Goal: Transaction & Acquisition: Purchase product/service

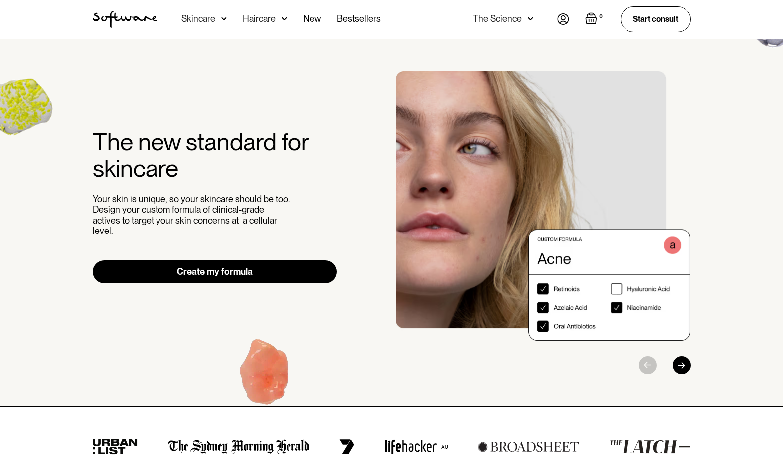
click at [241, 269] on link "Create my formula" at bounding box center [215, 271] width 245 height 23
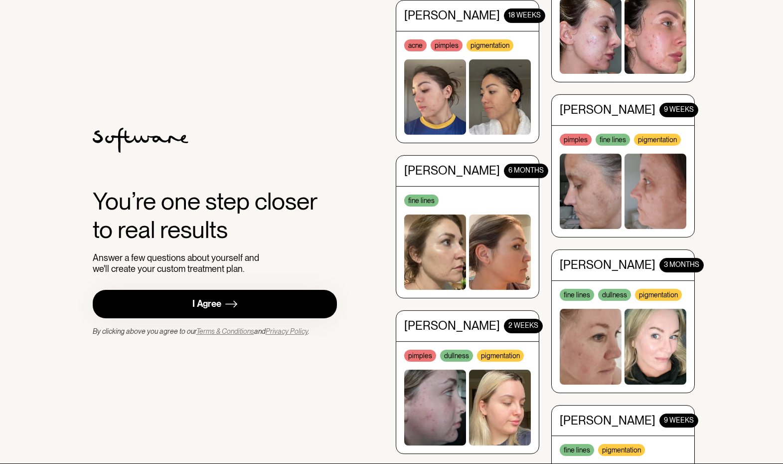
click at [216, 309] on div "I Agree" at bounding box center [206, 303] width 29 height 11
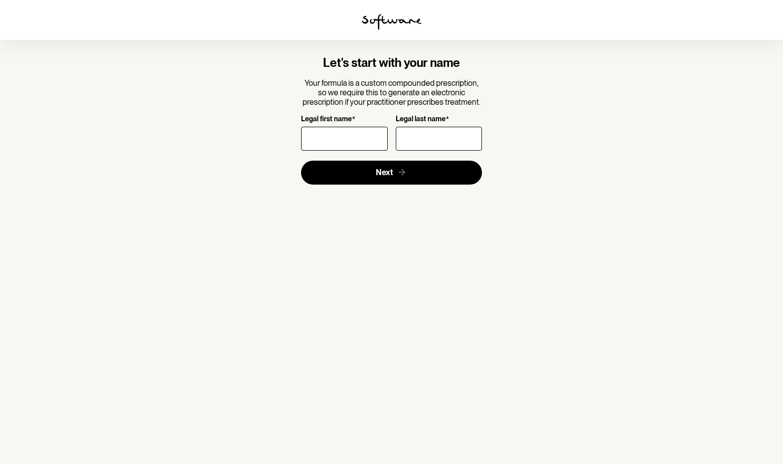
click at [327, 141] on input "Legal first name *" at bounding box center [344, 139] width 86 height 24
type input "[PERSON_NAME]"
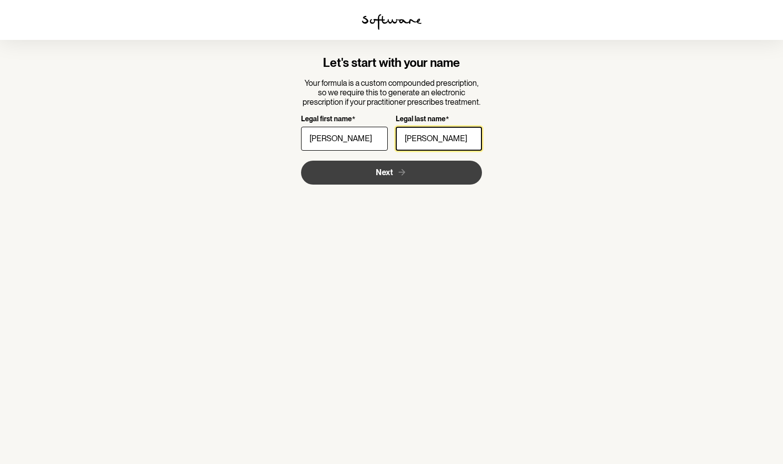
type input "[PERSON_NAME]"
click at [351, 170] on button "Next" at bounding box center [391, 173] width 181 height 24
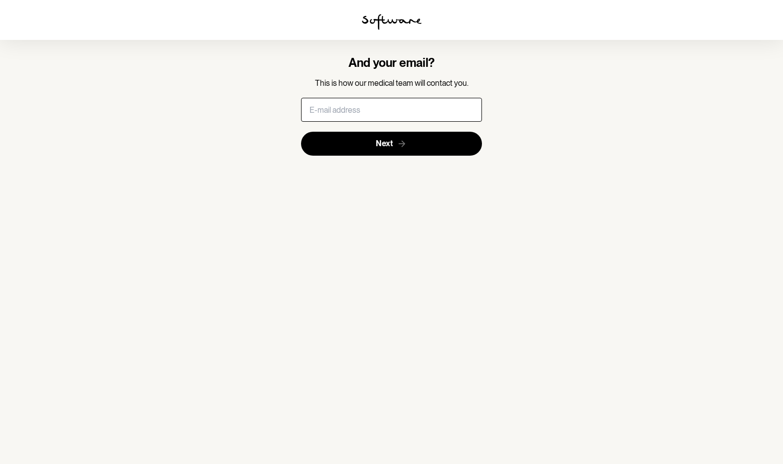
click at [343, 112] on input "text" at bounding box center [391, 110] width 181 height 24
type input "[PERSON_NAME][EMAIL_ADDRESS][DOMAIN_NAME]"
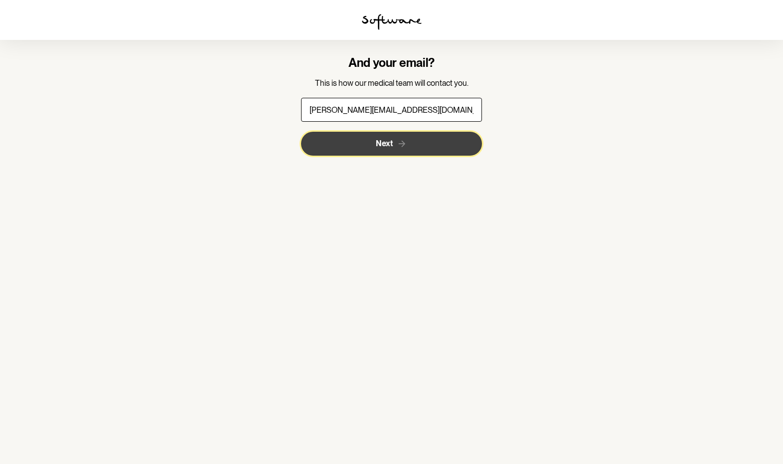
click at [384, 146] on span "Next" at bounding box center [384, 143] width 17 height 9
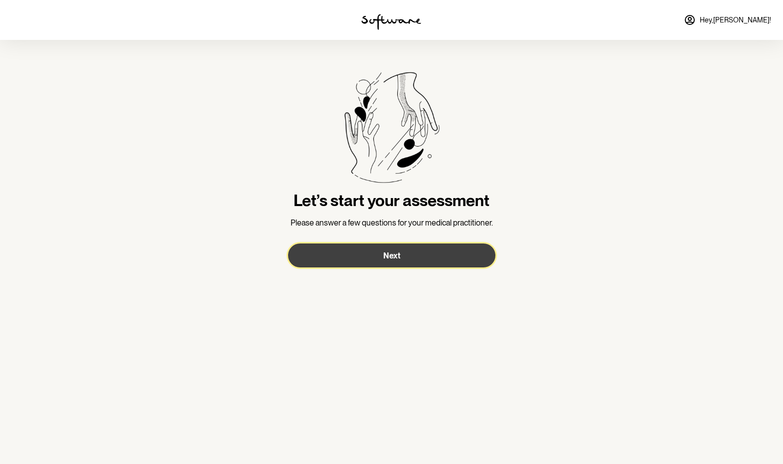
click at [392, 251] on span "Next" at bounding box center [391, 255] width 17 height 9
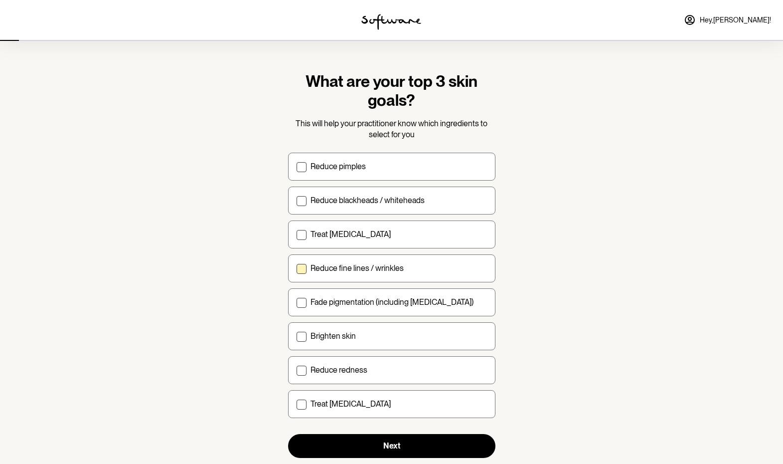
scroll to position [25, 0]
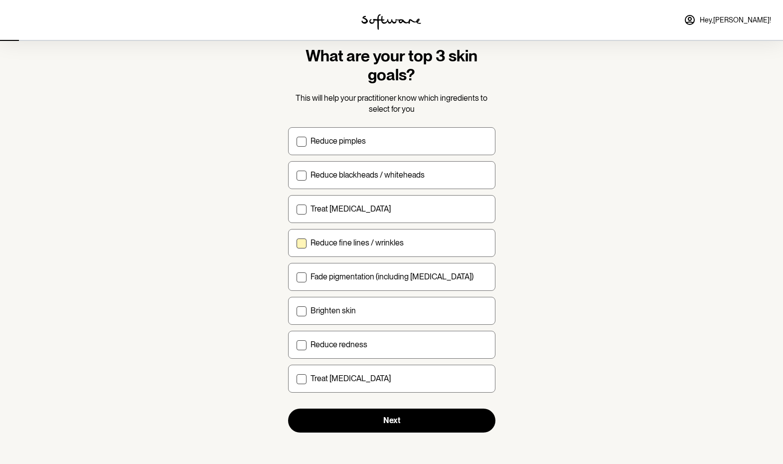
click at [301, 243] on span at bounding box center [302, 243] width 10 height 10
click at [297, 243] on input "Reduce fine lines / wrinkles" at bounding box center [296, 242] width 0 height 0
checkbox input "true"
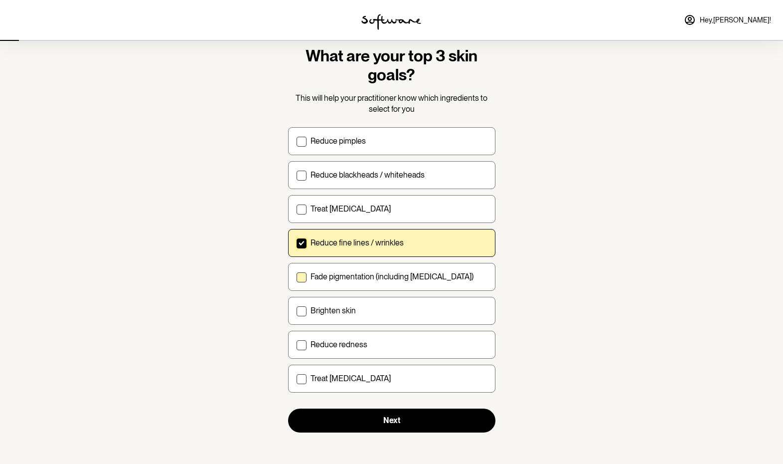
click at [301, 276] on span at bounding box center [302, 277] width 10 height 10
click at [297, 276] on input "Fade pigmentation (including melasma)" at bounding box center [296, 276] width 0 height 0
checkbox input "true"
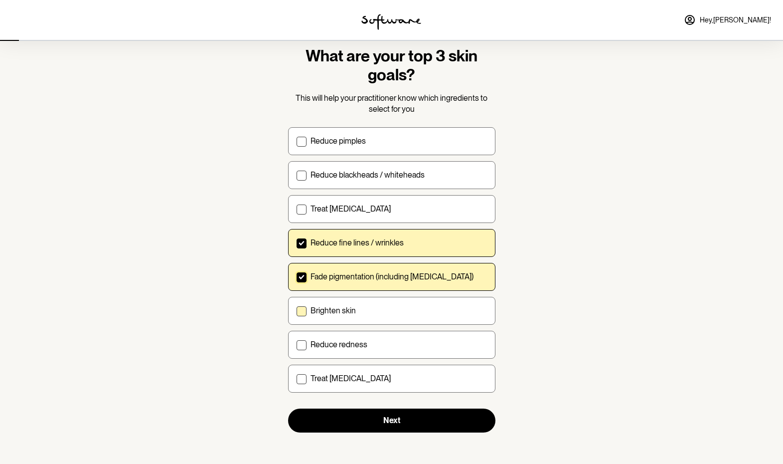
click at [298, 312] on span at bounding box center [302, 311] width 10 height 10
click at [297, 311] on input "Brighten skin" at bounding box center [296, 310] width 0 height 0
checkbox input "true"
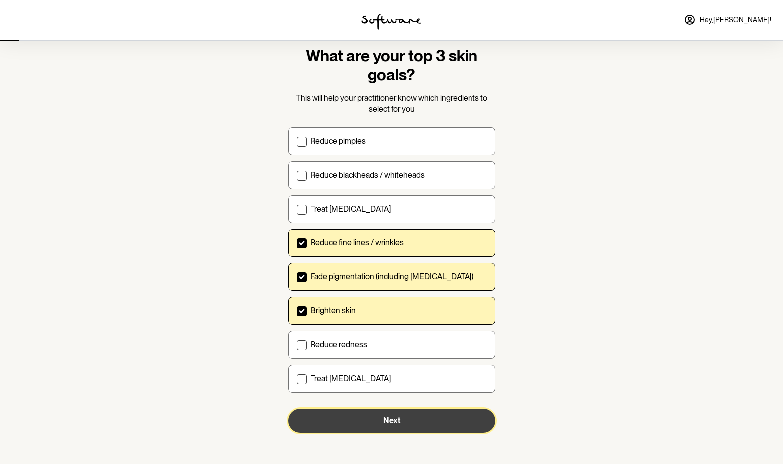
click at [372, 418] on button "Next" at bounding box center [391, 420] width 207 height 24
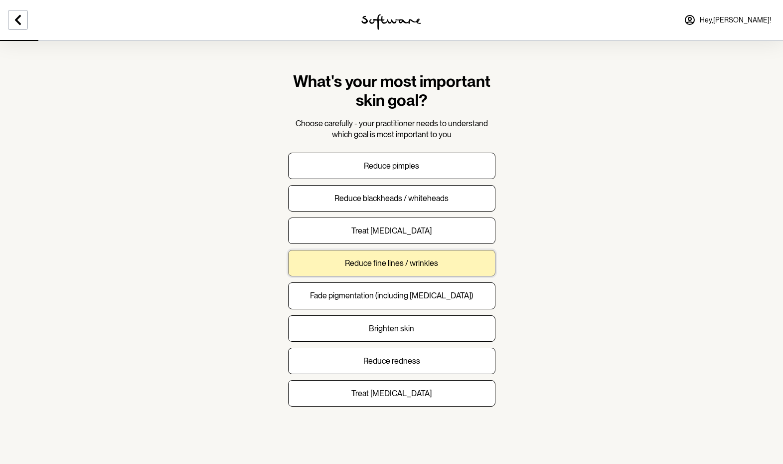
click at [355, 255] on button "Reduce fine lines / wrinkles" at bounding box center [391, 263] width 207 height 26
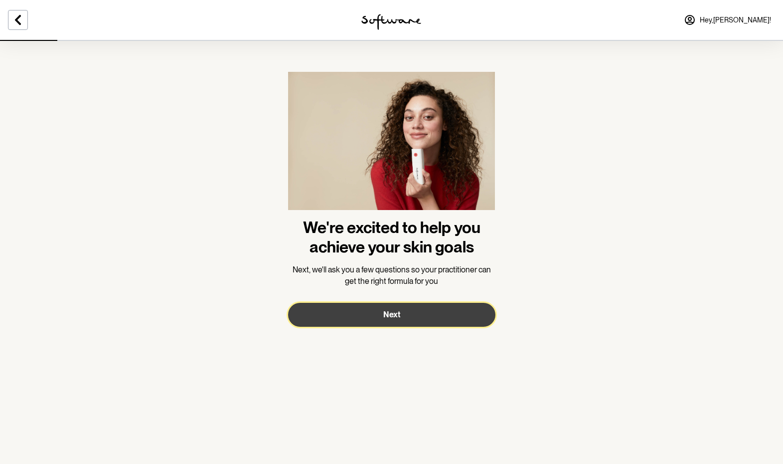
click at [365, 318] on button "Next" at bounding box center [391, 315] width 207 height 24
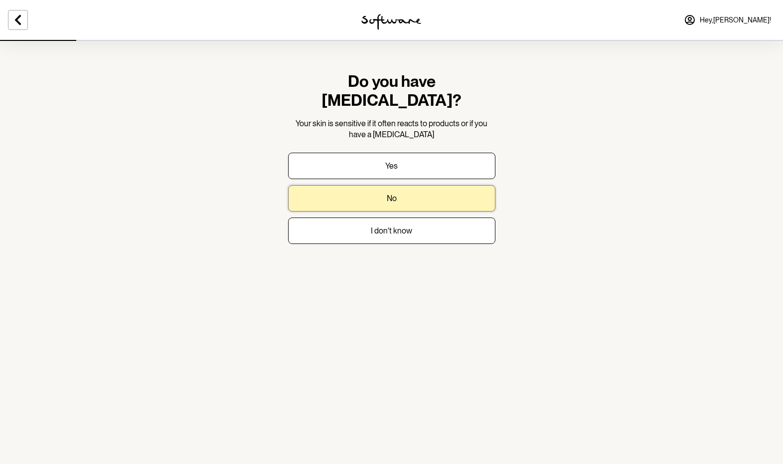
click at [365, 185] on button "No" at bounding box center [391, 198] width 207 height 26
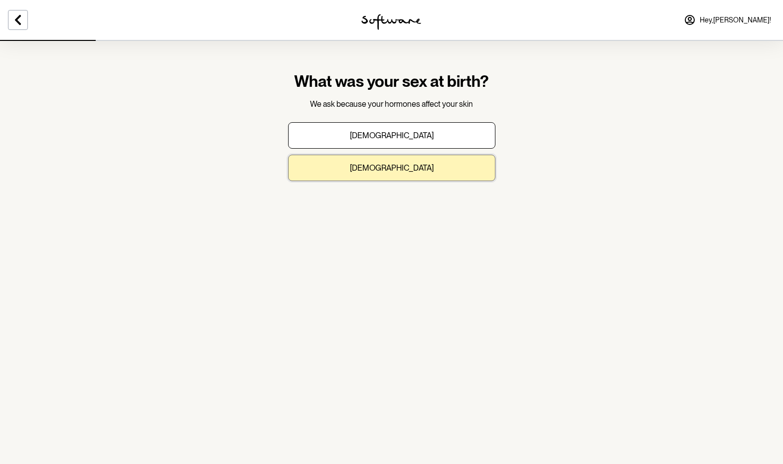
click at [386, 171] on p "Female" at bounding box center [392, 167] width 84 height 9
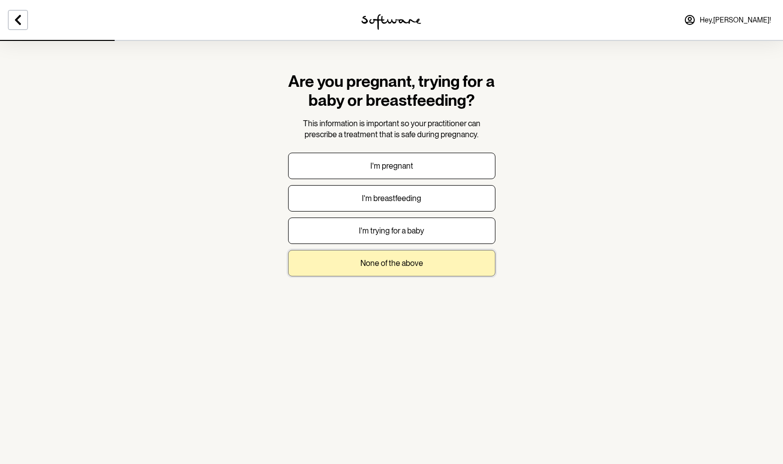
click at [378, 265] on p "None of the above" at bounding box center [391, 262] width 63 height 9
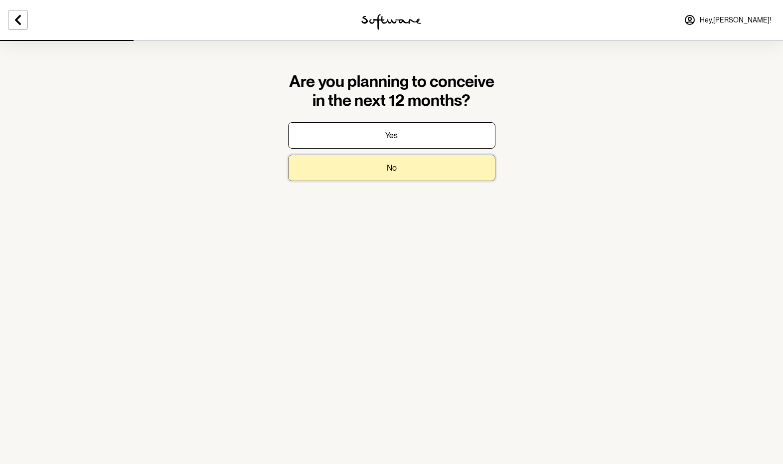
click at [403, 172] on button "No" at bounding box center [391, 168] width 207 height 26
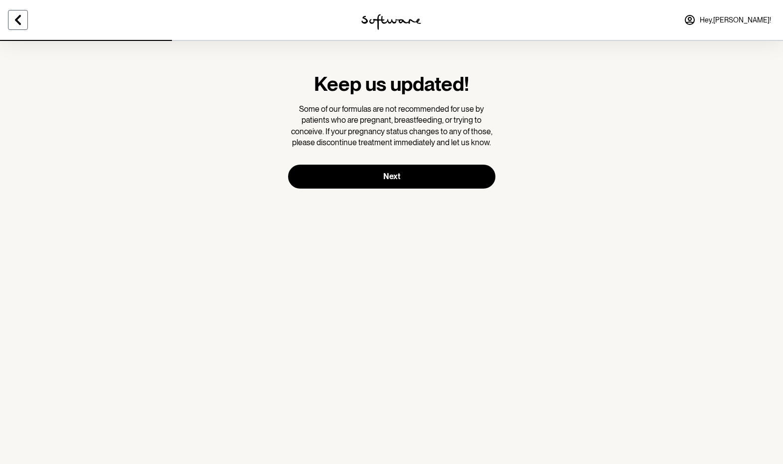
click at [24, 17] on button at bounding box center [18, 20] width 20 height 20
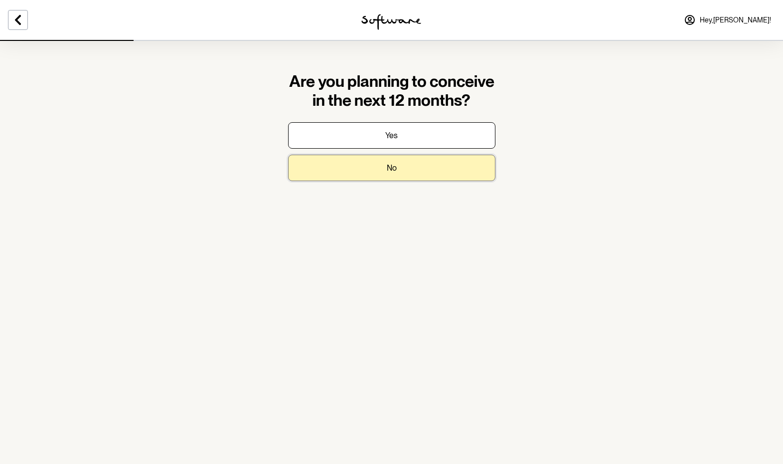
click at [379, 171] on button "No" at bounding box center [391, 168] width 207 height 26
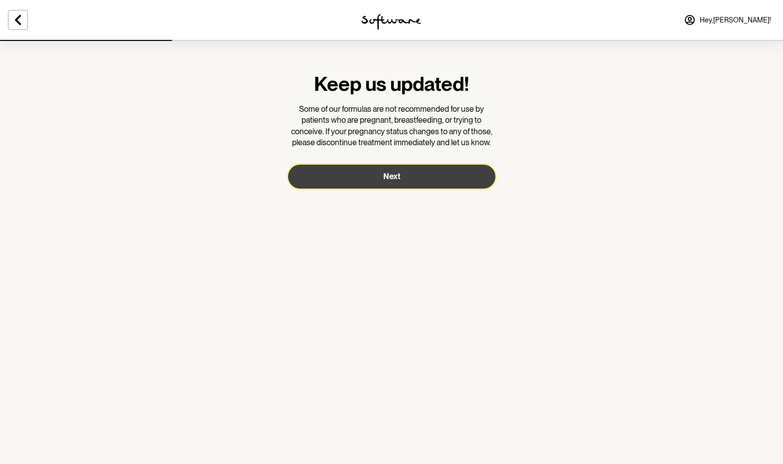
click at [422, 174] on button "Next" at bounding box center [391, 176] width 207 height 24
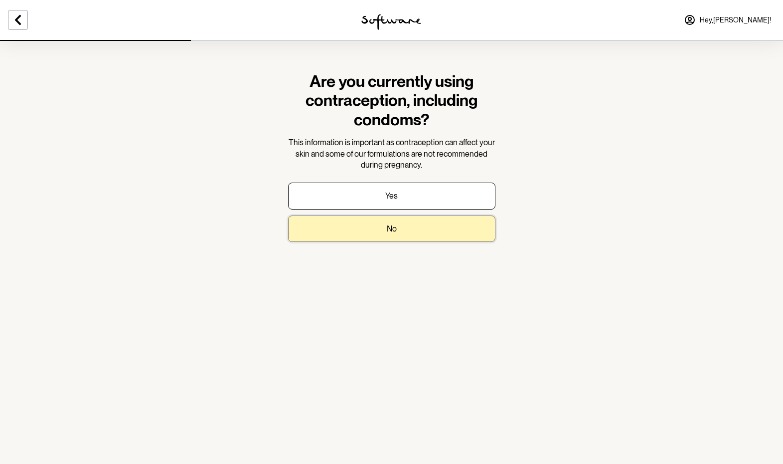
click at [400, 230] on button "No" at bounding box center [391, 228] width 207 height 26
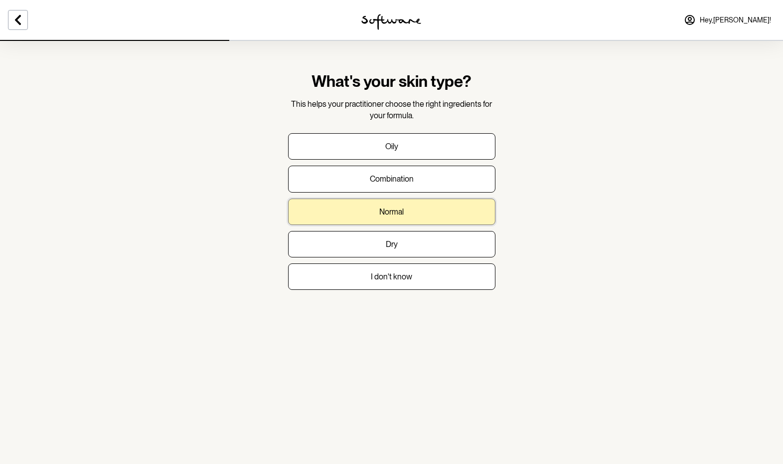
click at [400, 205] on button "Normal" at bounding box center [391, 211] width 207 height 26
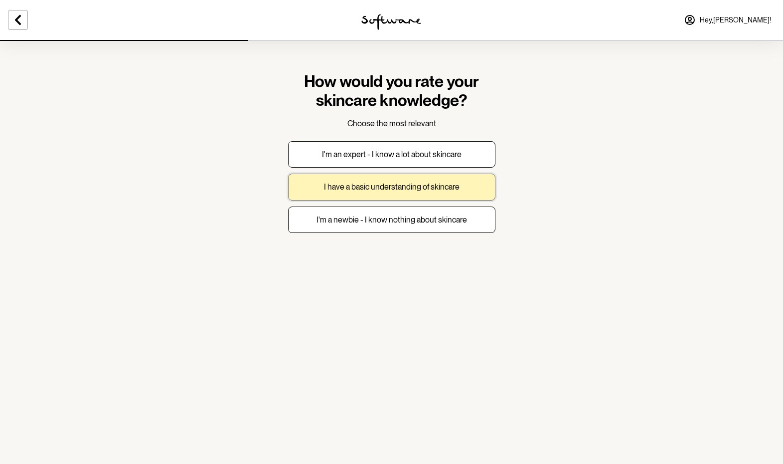
click at [436, 190] on p "I have a basic understanding of skincare" at bounding box center [392, 186] width 136 height 9
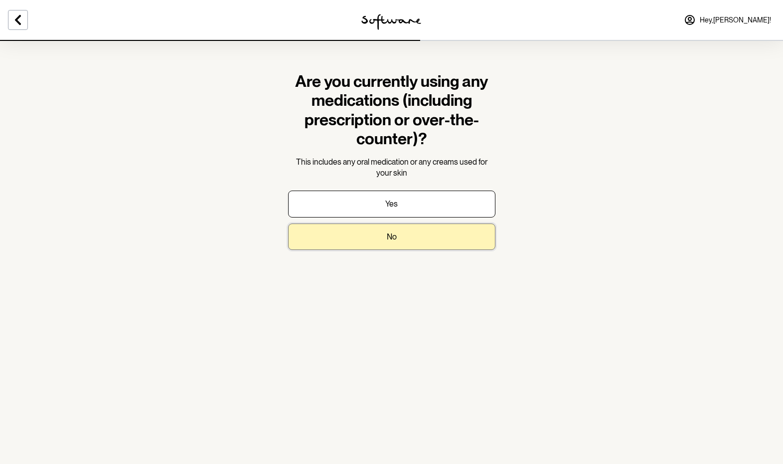
click at [389, 235] on p "No" at bounding box center [392, 236] width 10 height 9
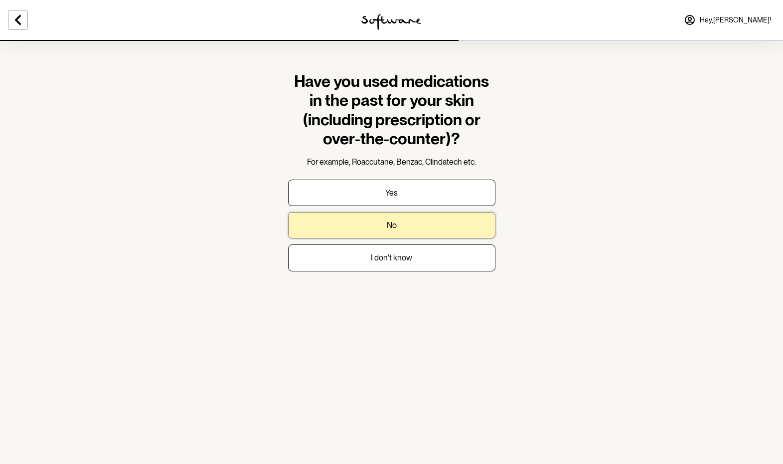
click at [392, 228] on p "No" at bounding box center [392, 224] width 10 height 9
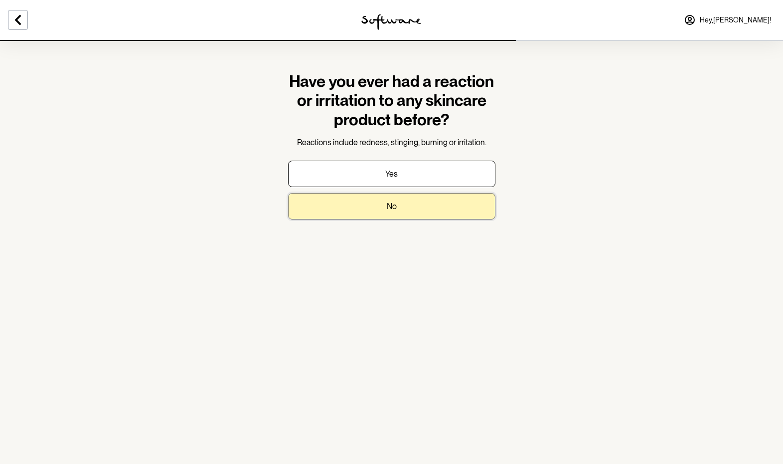
click at [390, 210] on p "No" at bounding box center [392, 205] width 10 height 9
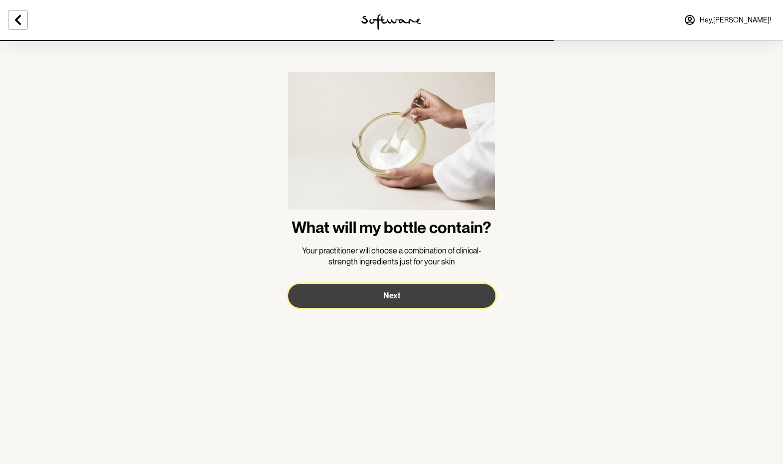
click at [391, 293] on span "Next" at bounding box center [391, 295] width 17 height 9
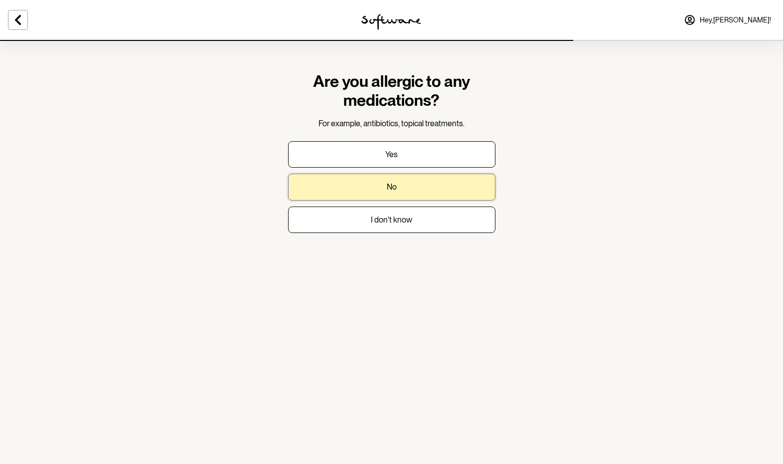
click at [404, 188] on button "No" at bounding box center [391, 186] width 207 height 26
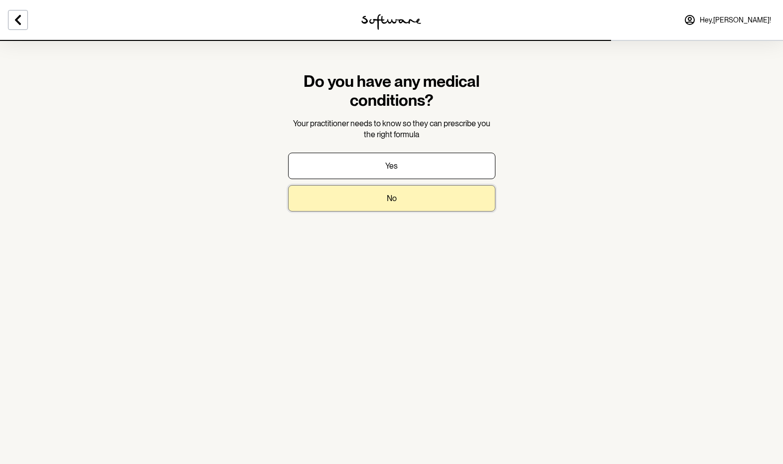
click at [351, 193] on button "No" at bounding box center [391, 198] width 207 height 26
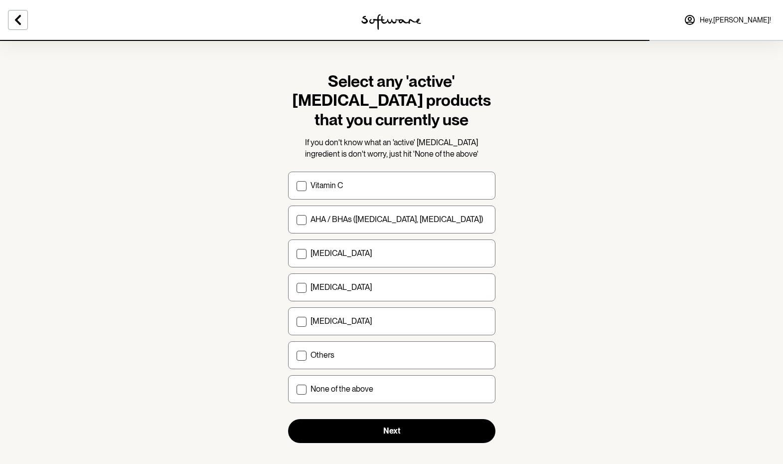
scroll to position [11, 0]
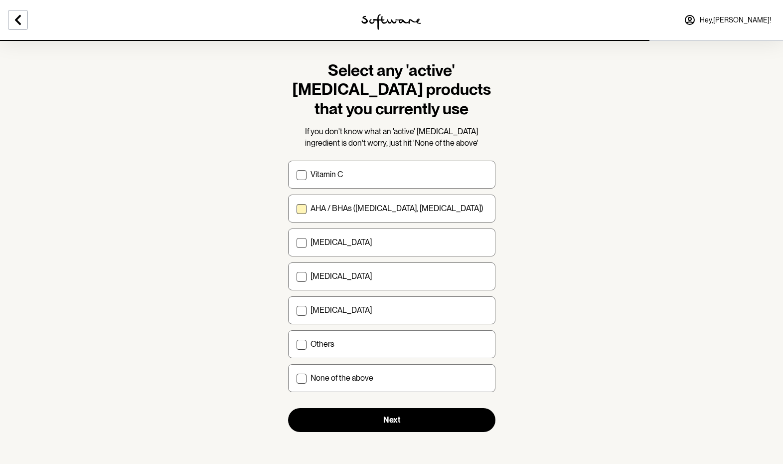
click at [301, 207] on span at bounding box center [302, 209] width 10 height 10
click at [297, 208] on input "AHA / BHAs (salicylic acid, glycolic acid)" at bounding box center [296, 208] width 0 height 0
checkbox input "true"
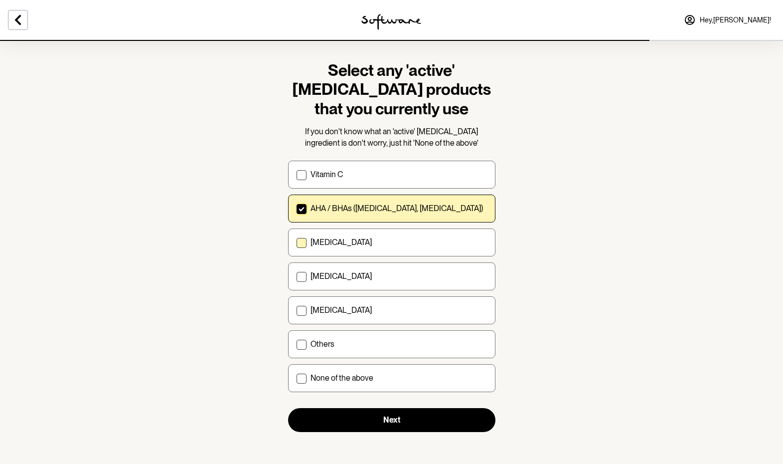
click at [301, 243] on span at bounding box center [302, 243] width 10 height 10
click at [297, 243] on input "Retinol" at bounding box center [296, 242] width 0 height 0
checkbox input "true"
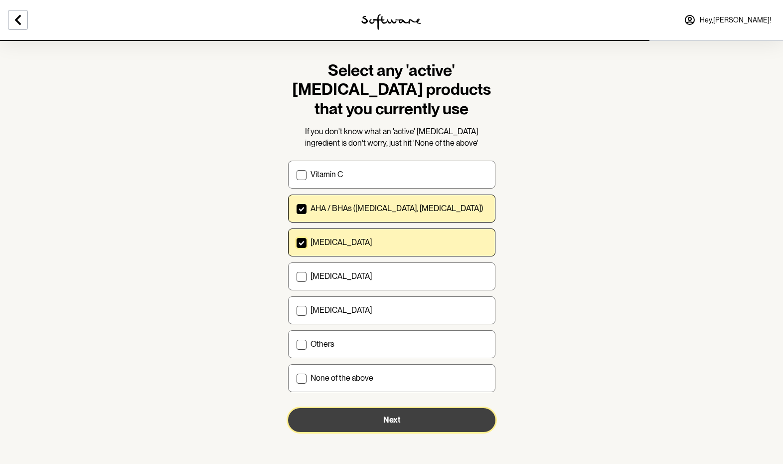
click at [349, 425] on button "Next" at bounding box center [391, 420] width 207 height 24
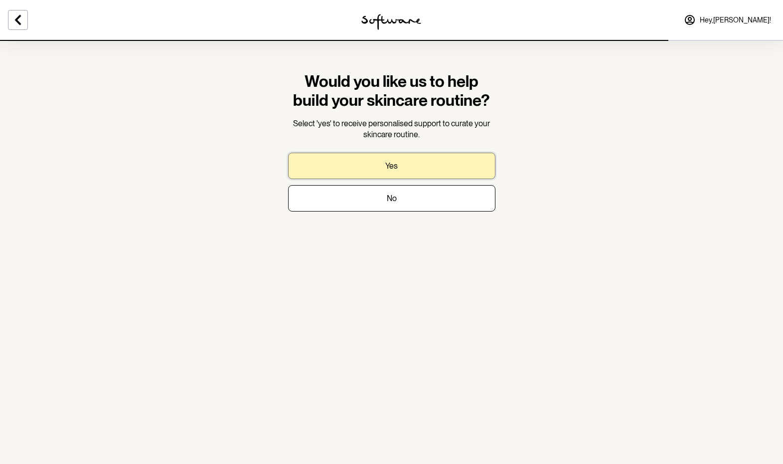
click at [404, 167] on button "Yes" at bounding box center [391, 166] width 207 height 26
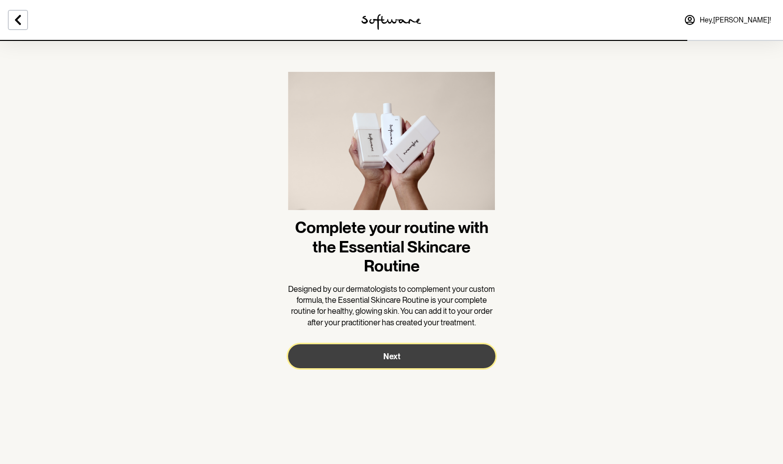
click at [374, 359] on button "Next" at bounding box center [391, 356] width 207 height 24
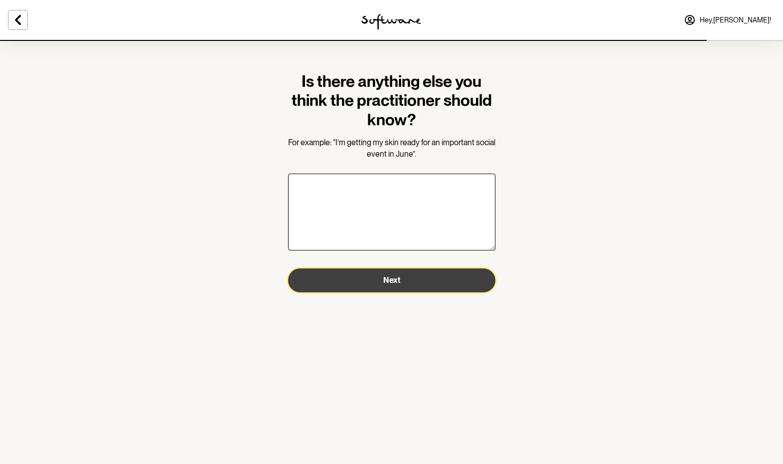
click at [417, 280] on button "Next" at bounding box center [391, 280] width 207 height 24
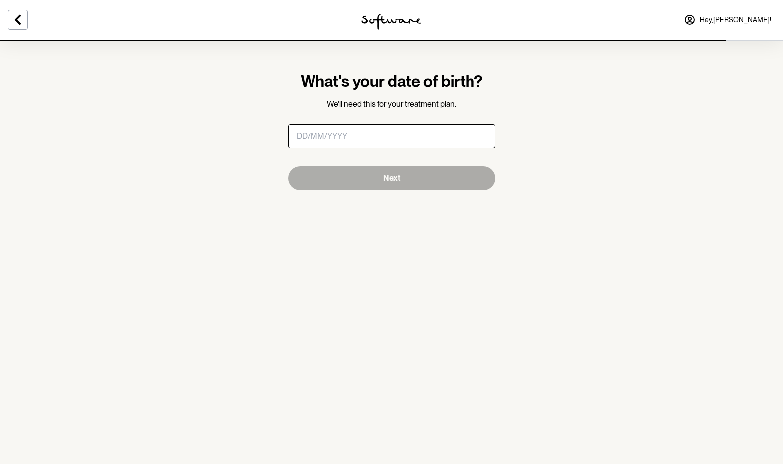
click at [412, 138] on input "masked-date" at bounding box center [391, 136] width 207 height 24
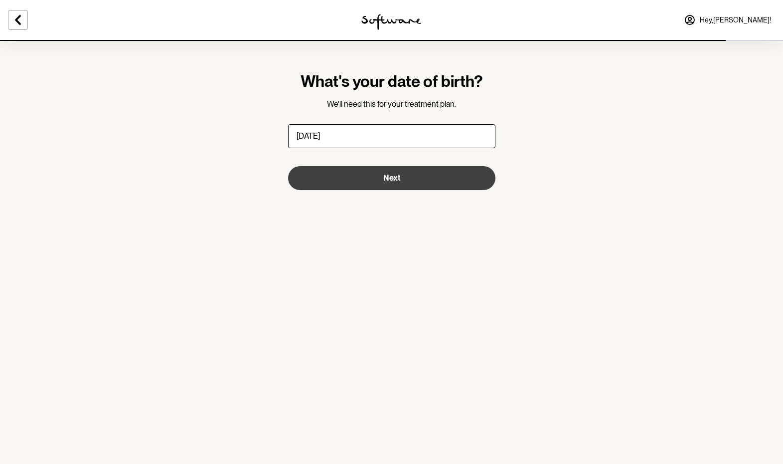
type input "08/12/1982"
click at [475, 182] on button "Next" at bounding box center [391, 178] width 207 height 24
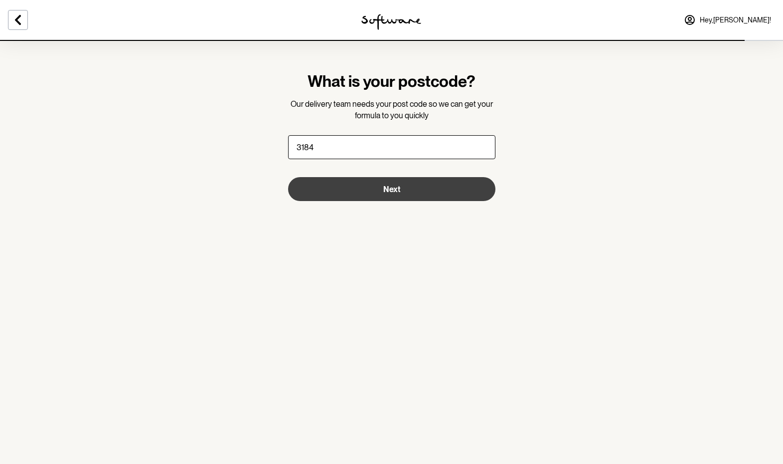
type input "3184"
click at [439, 190] on button "Next" at bounding box center [391, 189] width 207 height 24
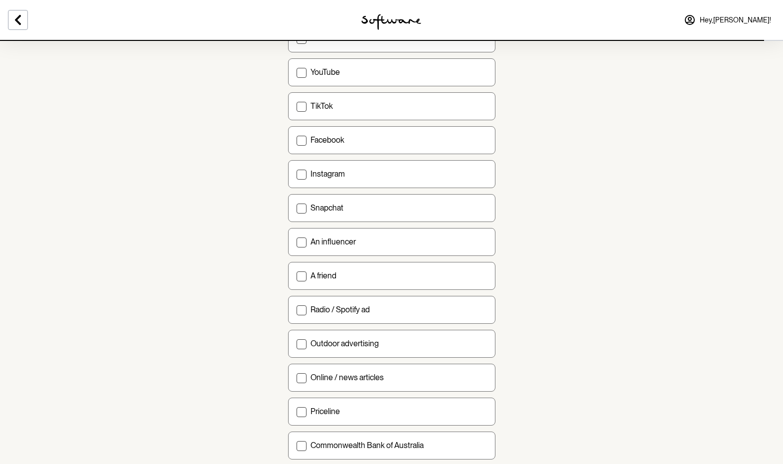
scroll to position [132, 0]
click at [300, 171] on span at bounding box center [302, 174] width 10 height 10
click at [297, 173] on input "Instagram" at bounding box center [296, 173] width 0 height 0
checkbox input "true"
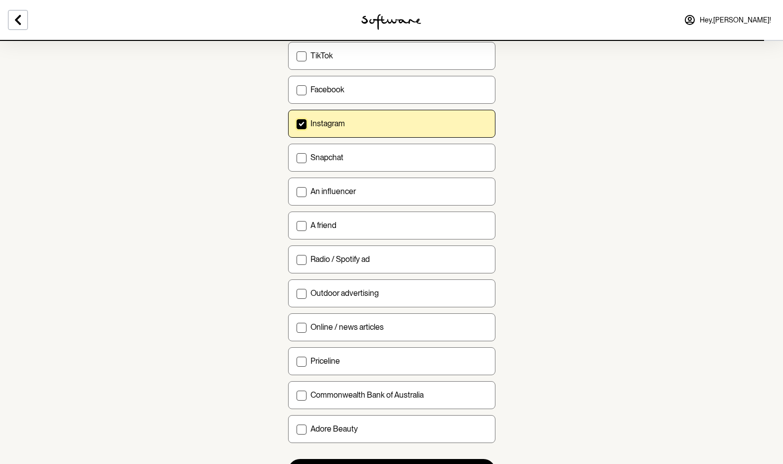
scroll to position [233, 0]
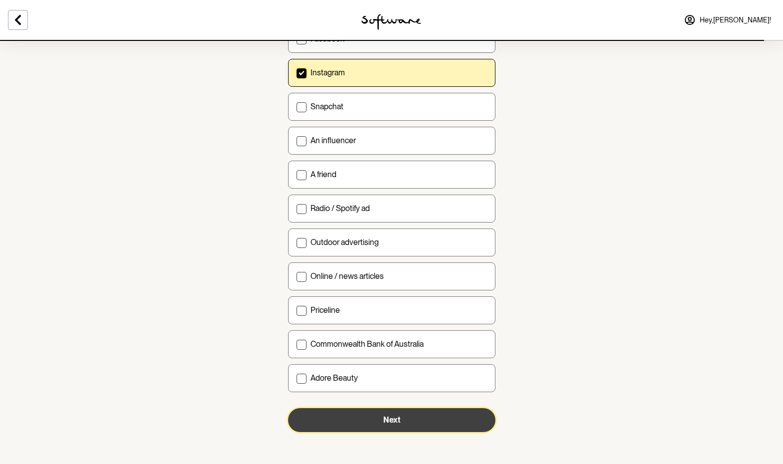
click at [408, 421] on button "Next" at bounding box center [391, 420] width 207 height 24
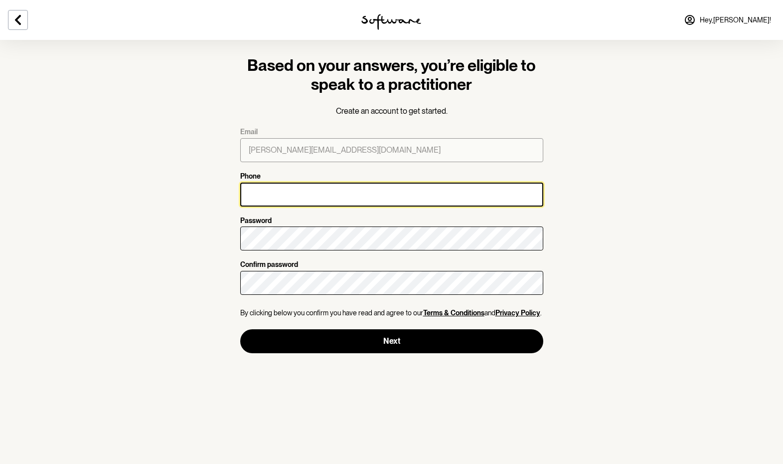
click at [257, 201] on input "Phone" at bounding box center [391, 194] width 303 height 24
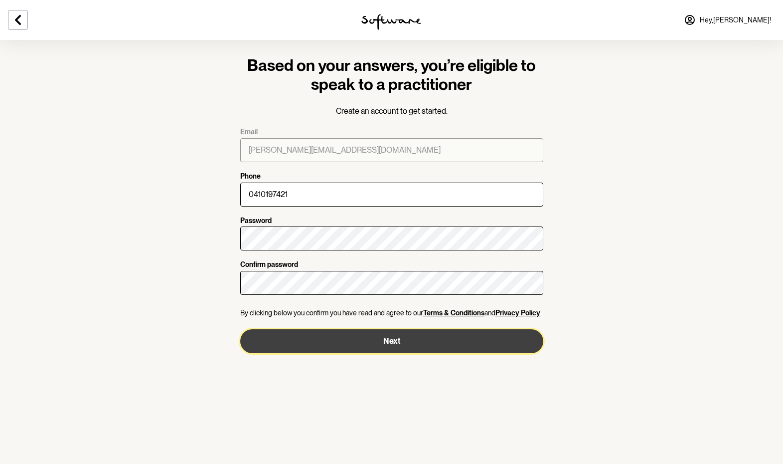
click at [384, 340] on button "Next" at bounding box center [391, 341] width 303 height 24
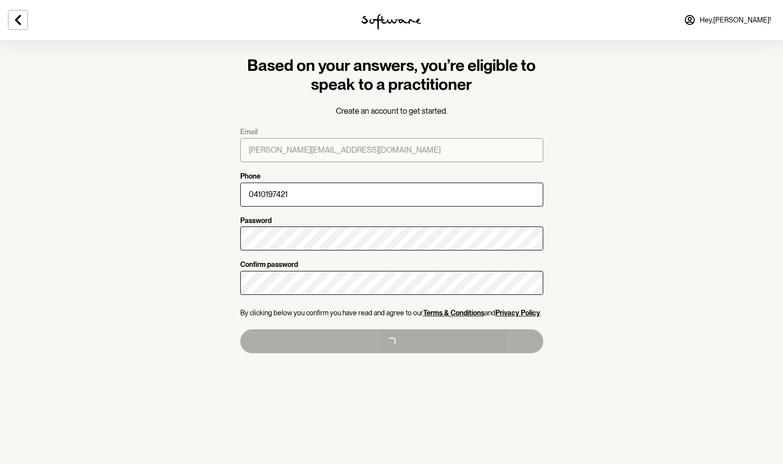
type input "+61410197421"
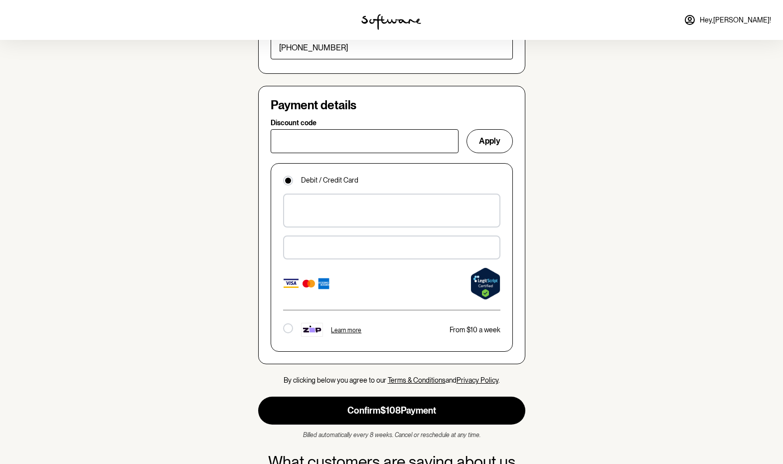
scroll to position [636, 0]
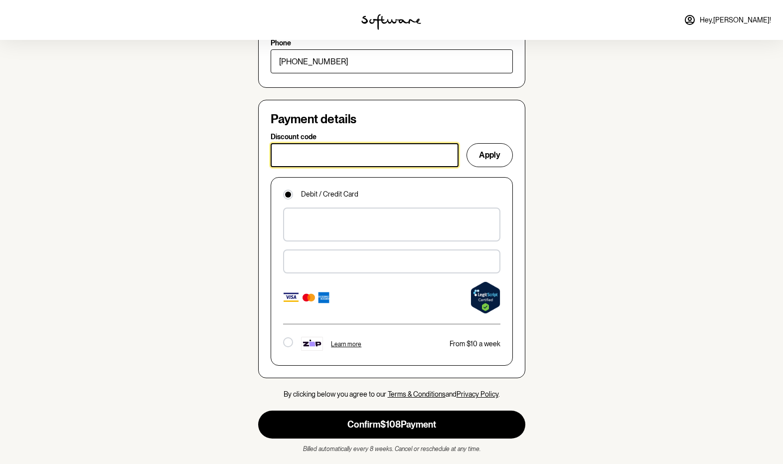
click at [365, 143] on input "Discount code" at bounding box center [365, 155] width 188 height 24
paste input "SUMMERSALE40"
type input "SUMMERSALE40"
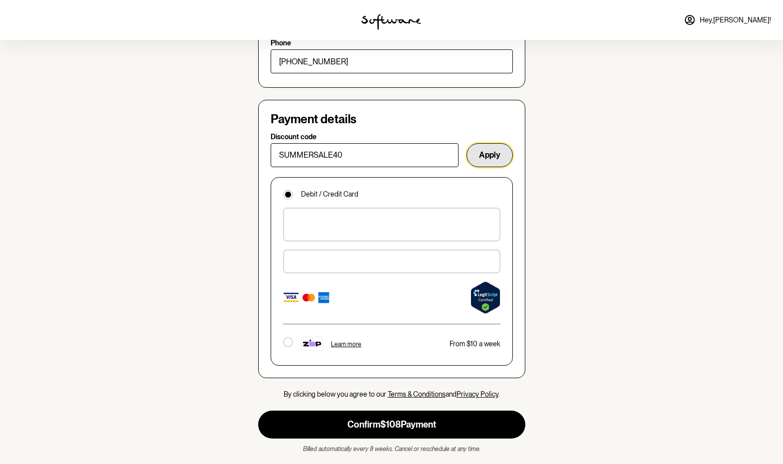
click at [494, 143] on button "Apply" at bounding box center [490, 155] width 46 height 24
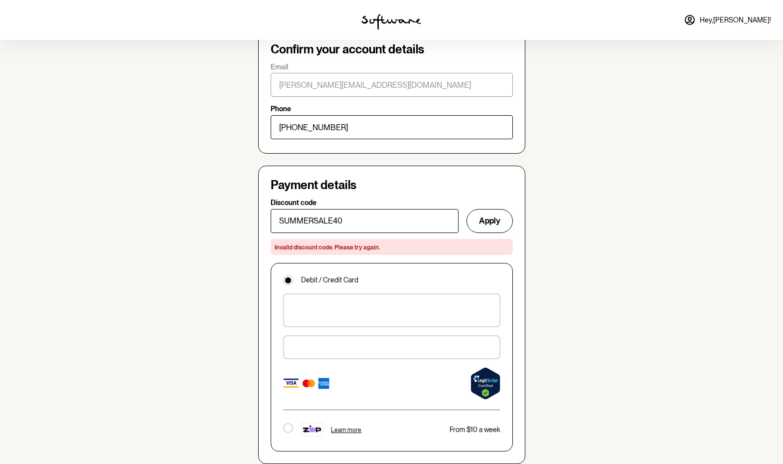
scroll to position [573, 0]
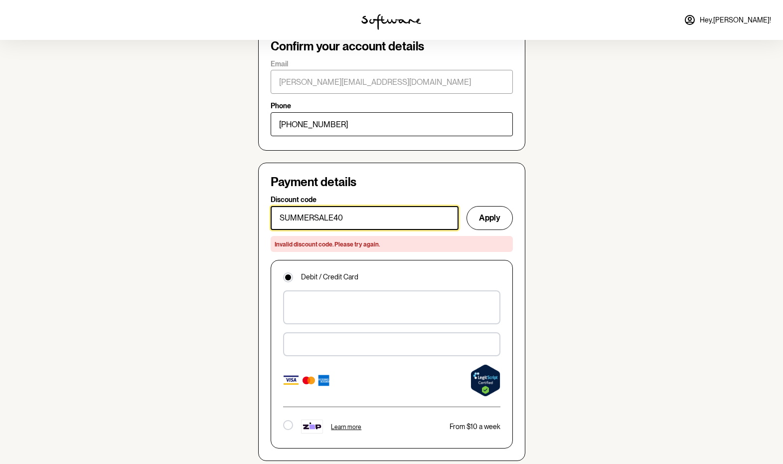
drag, startPoint x: 420, startPoint y: 191, endPoint x: 233, endPoint y: 178, distance: 186.9
click at [233, 178] on section "Skin quiz Chat with a practitioner Confirm order Cream made Shipped to you Sara…" at bounding box center [391, 217] width 783 height 1580
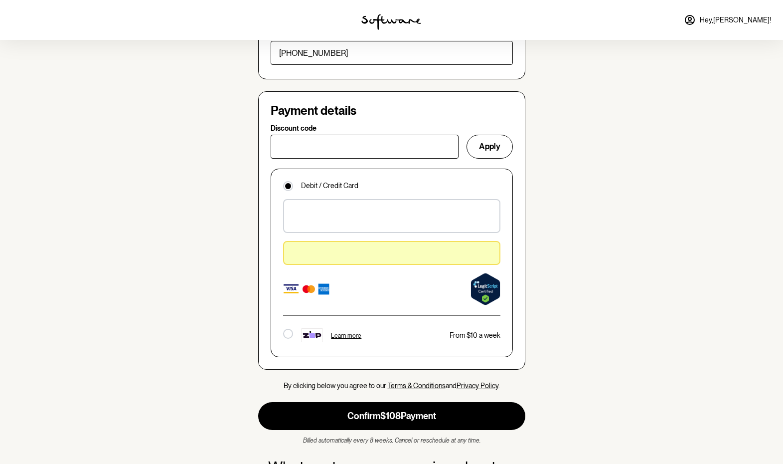
scroll to position [645, 0]
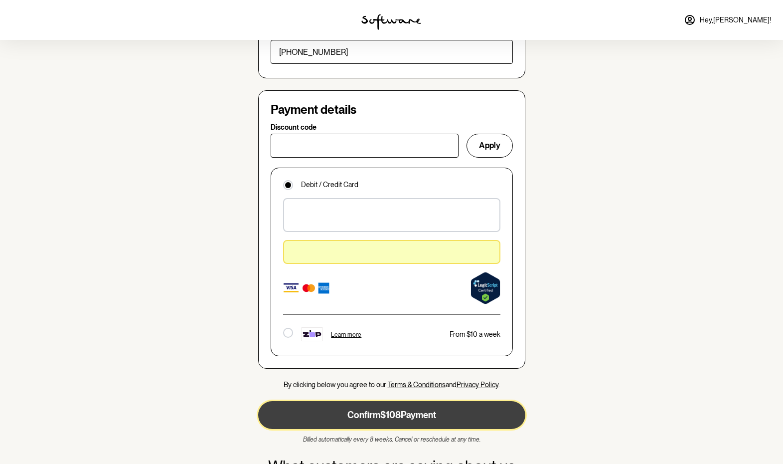
click at [372, 401] on button "Confirm $108 Payment" at bounding box center [391, 415] width 267 height 28
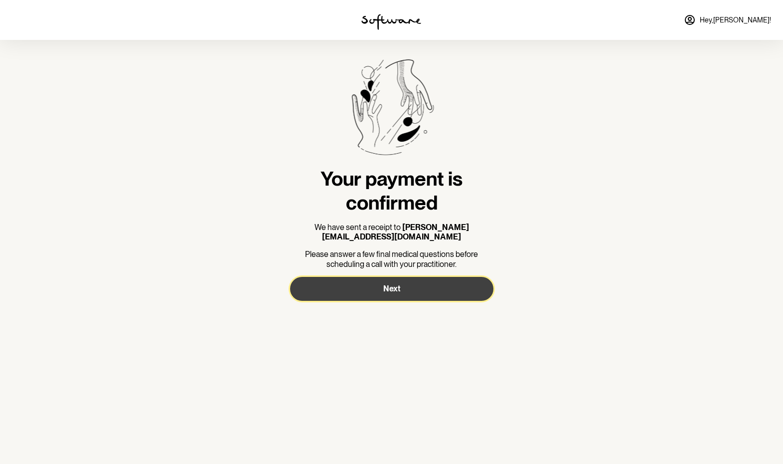
click at [396, 284] on span "Next" at bounding box center [391, 288] width 17 height 9
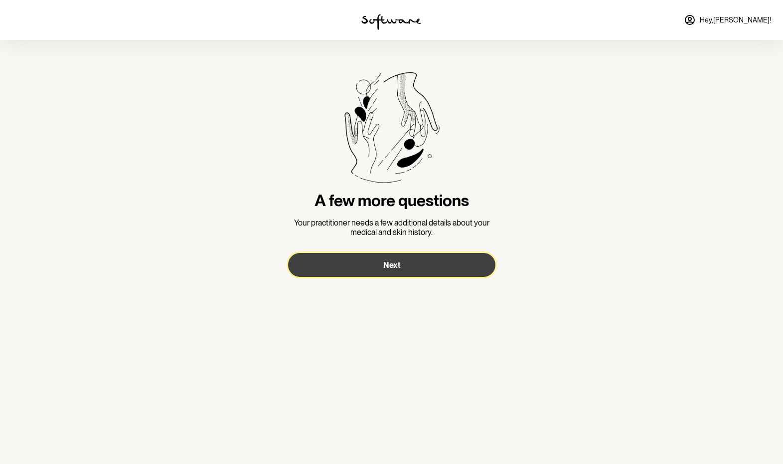
click at [395, 266] on span "Next" at bounding box center [391, 264] width 17 height 9
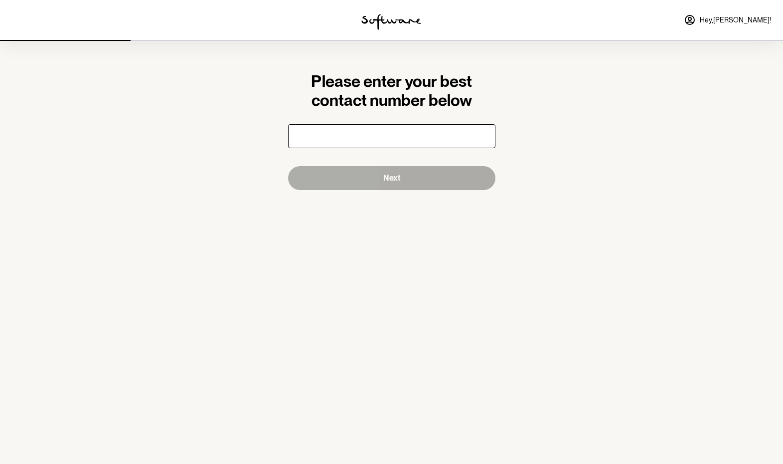
click at [404, 134] on input "number" at bounding box center [391, 136] width 207 height 24
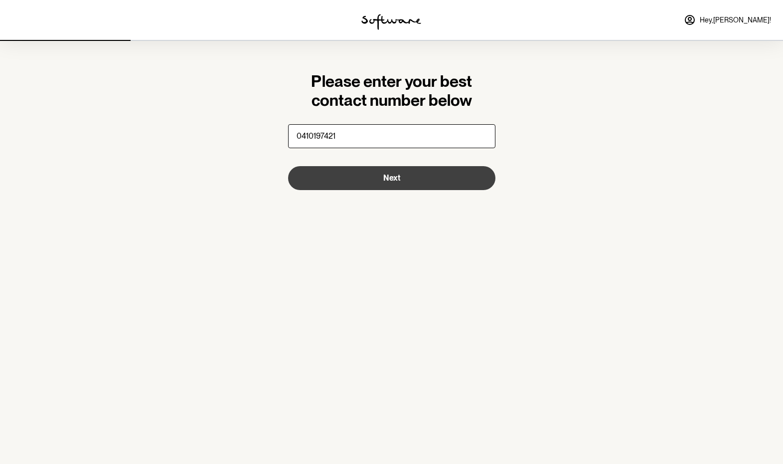
type input "0410197421"
click at [403, 179] on button "Next" at bounding box center [391, 178] width 207 height 24
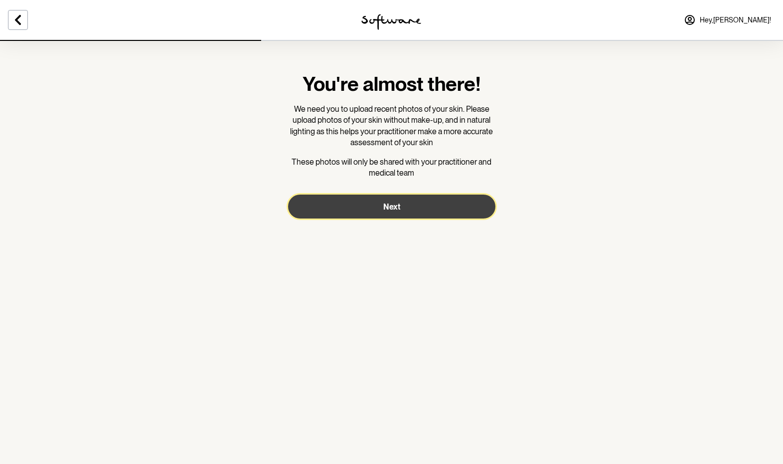
click at [417, 209] on button "Next" at bounding box center [391, 206] width 207 height 24
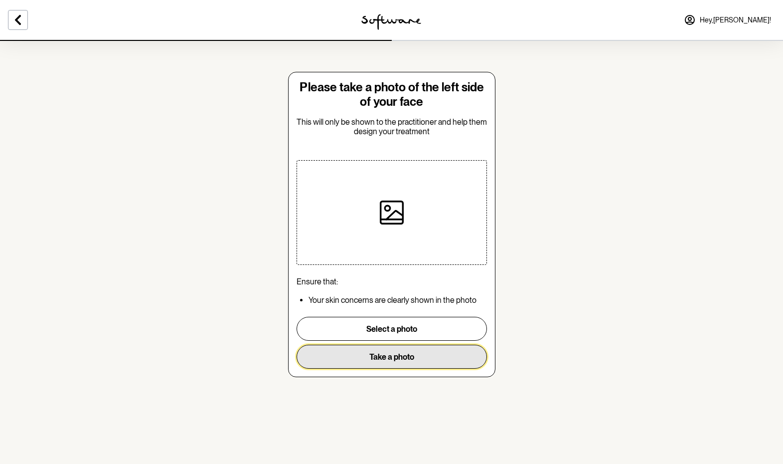
click at [400, 357] on button "Take a photo" at bounding box center [392, 356] width 190 height 24
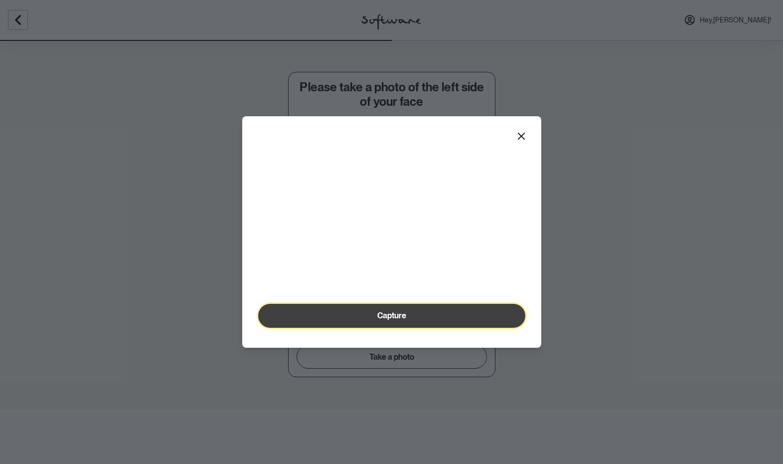
click at [439, 327] on button "Capture" at bounding box center [391, 316] width 267 height 24
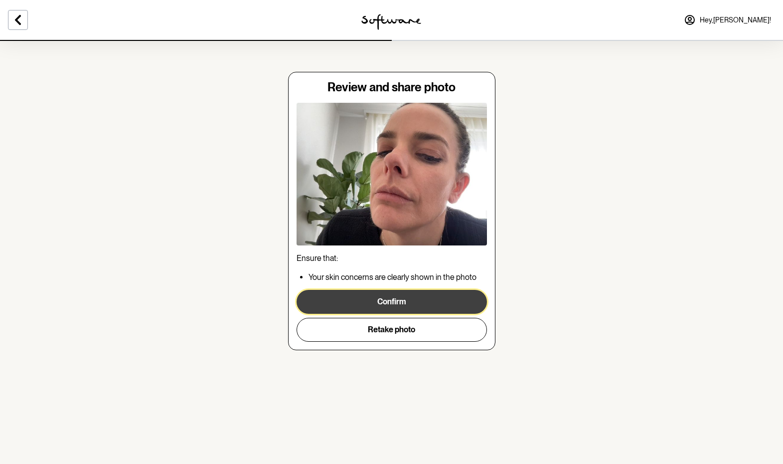
click at [439, 300] on button "Confirm" at bounding box center [392, 302] width 190 height 24
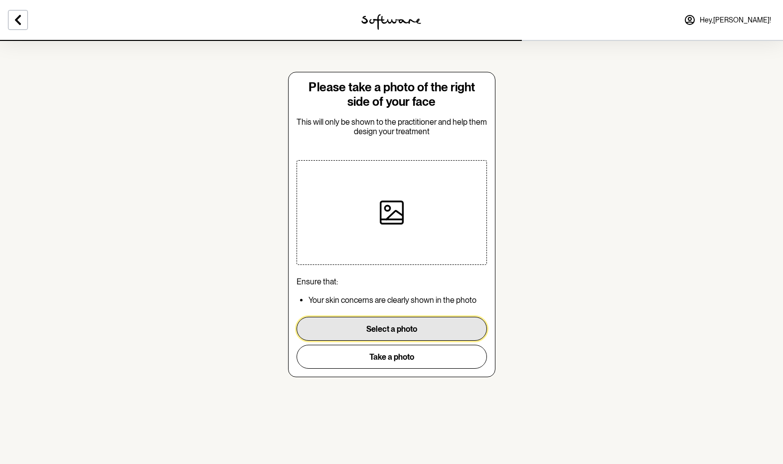
click at [407, 330] on button "Select a photo" at bounding box center [392, 329] width 190 height 24
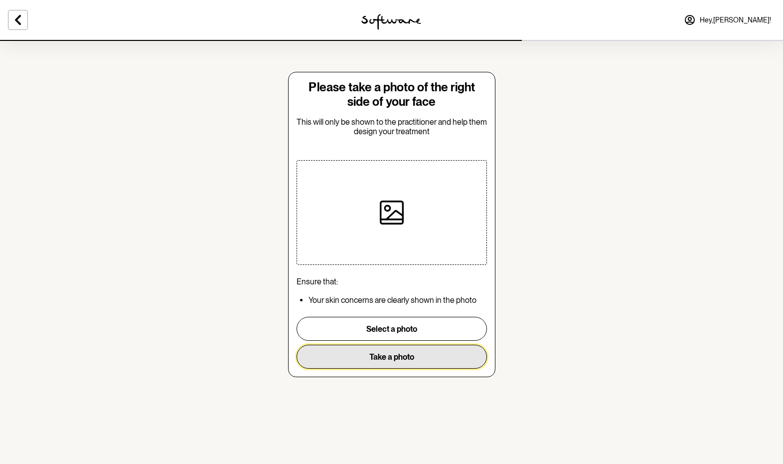
click at [406, 354] on button "Take a photo" at bounding box center [392, 356] width 190 height 24
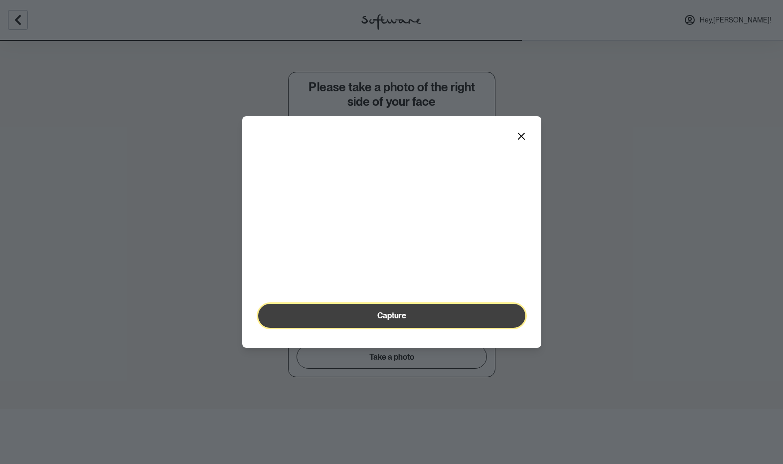
click at [386, 327] on button "Capture" at bounding box center [391, 316] width 267 height 24
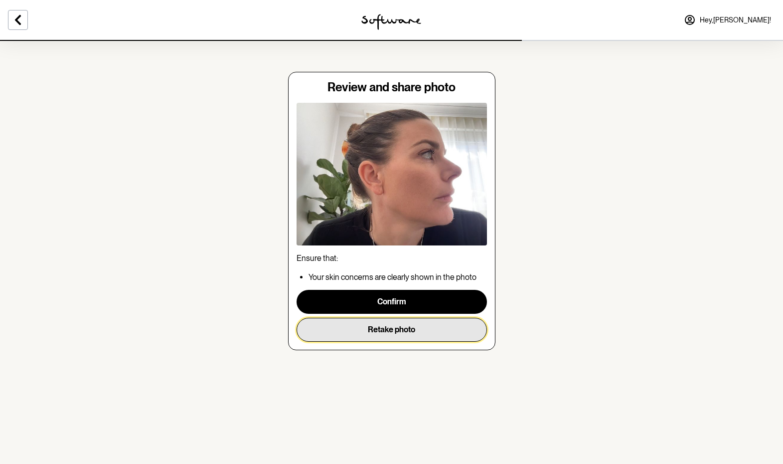
click at [375, 327] on button "Retake photo" at bounding box center [392, 330] width 190 height 24
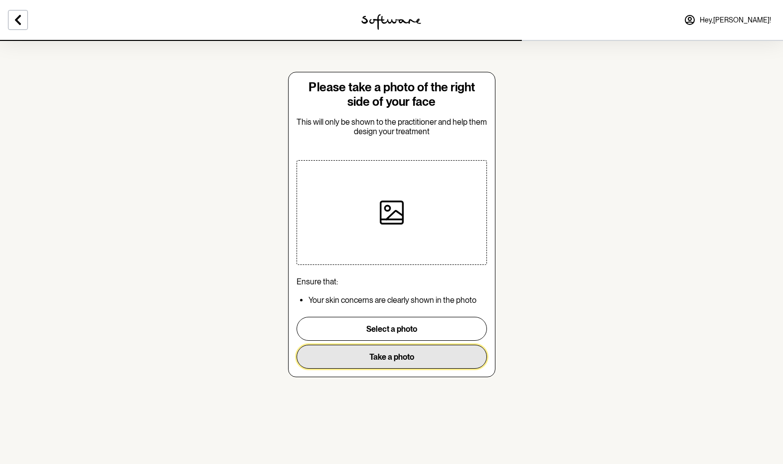
click at [409, 358] on button "Take a photo" at bounding box center [392, 356] width 190 height 24
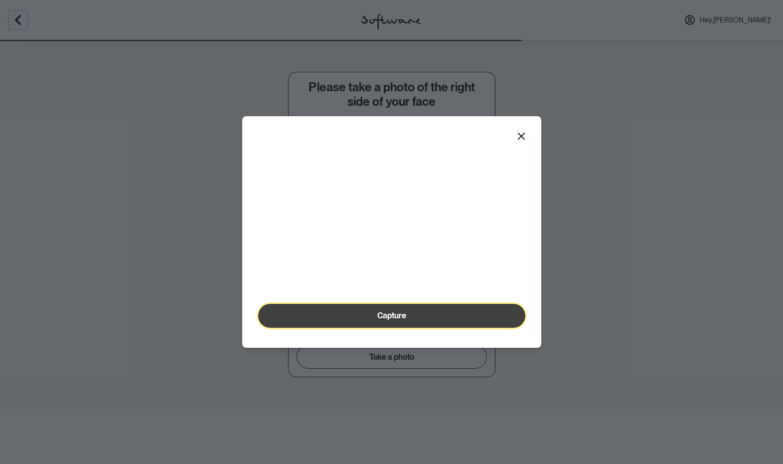
click at [402, 320] on span "Capture" at bounding box center [391, 315] width 29 height 9
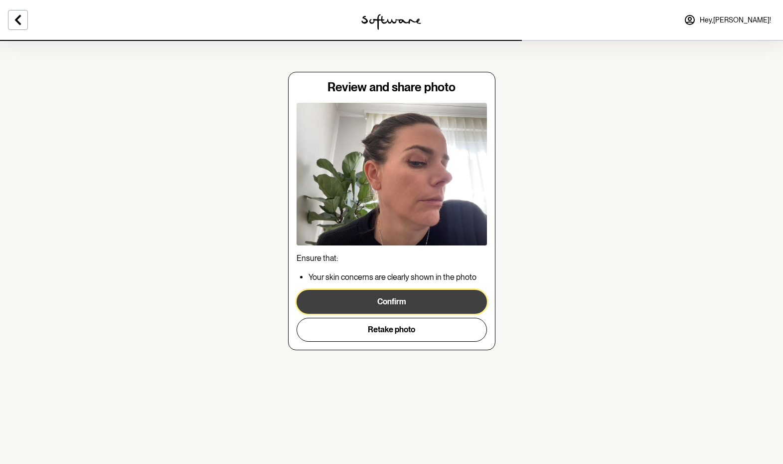
click at [424, 303] on button "Confirm" at bounding box center [392, 302] width 190 height 24
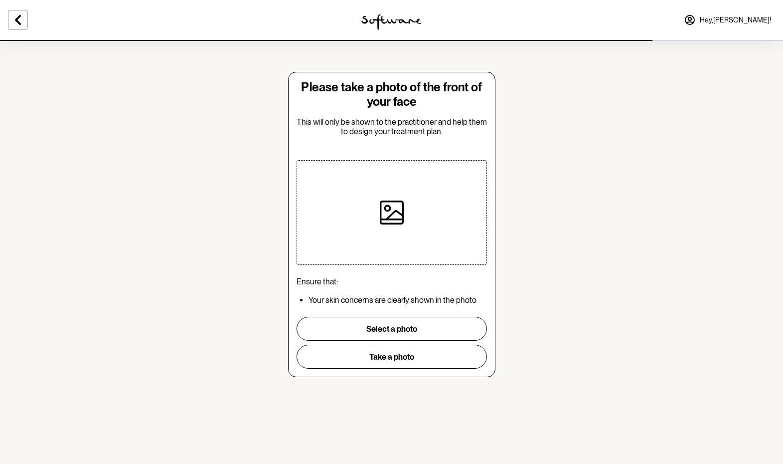
click at [388, 221] on icon at bounding box center [392, 212] width 24 height 24
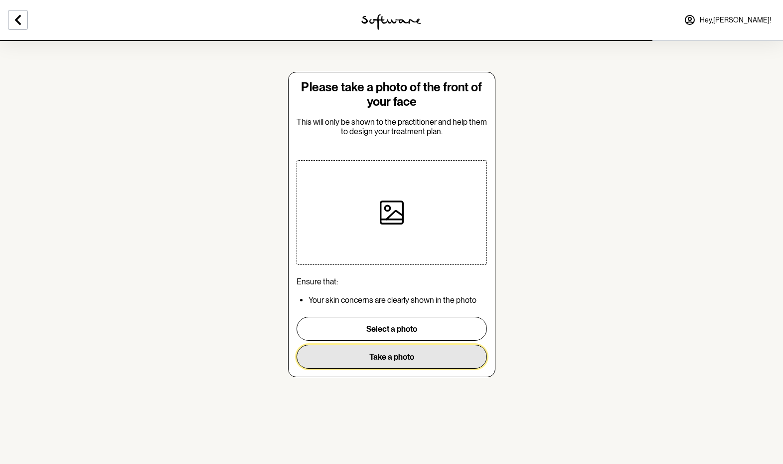
click at [387, 365] on button "Take a photo" at bounding box center [392, 356] width 190 height 24
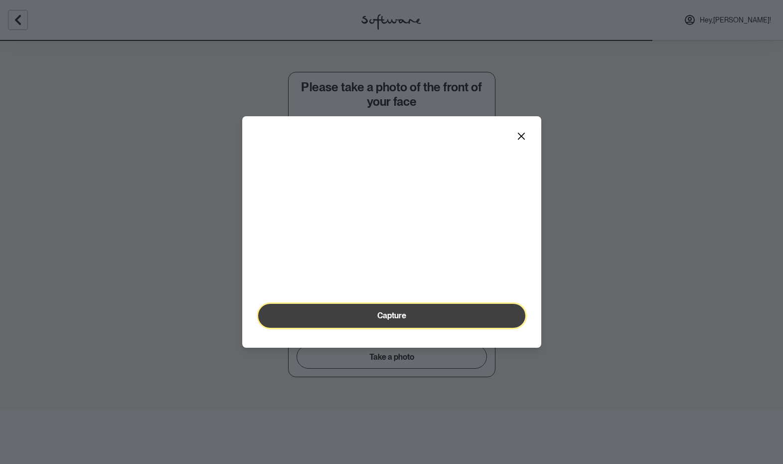
click at [401, 320] on span "Capture" at bounding box center [391, 315] width 29 height 9
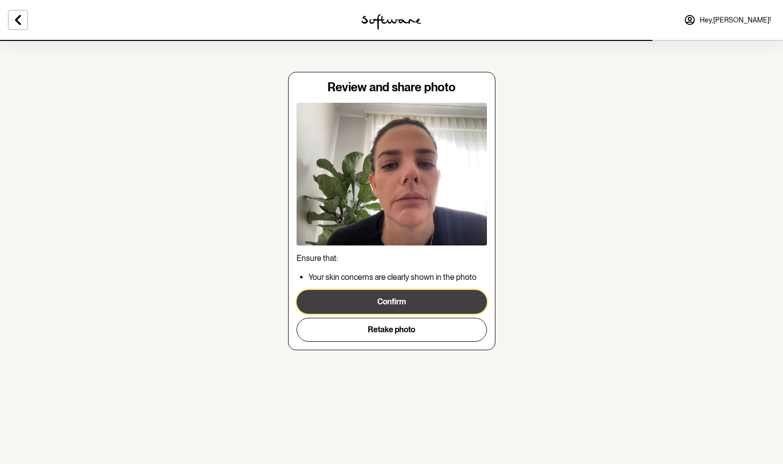
click at [421, 302] on button "Confirm" at bounding box center [392, 302] width 190 height 24
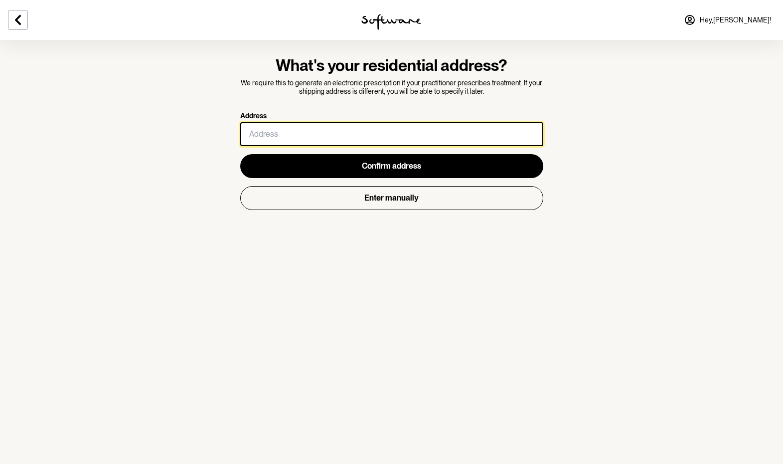
click at [338, 130] on input "Address" at bounding box center [391, 134] width 303 height 24
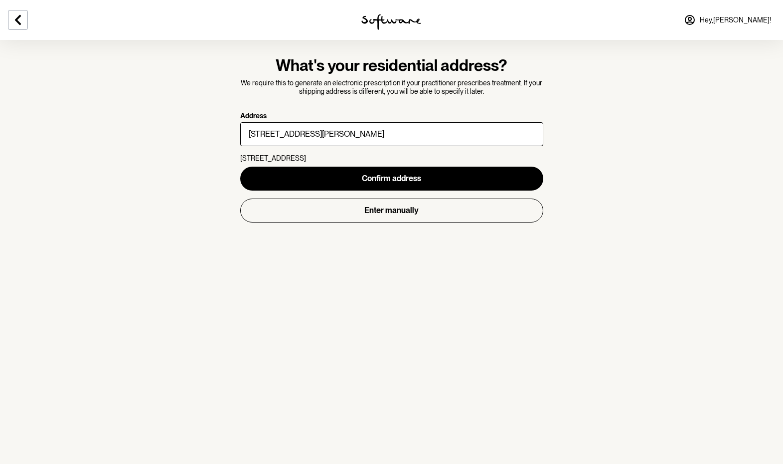
type input "7"
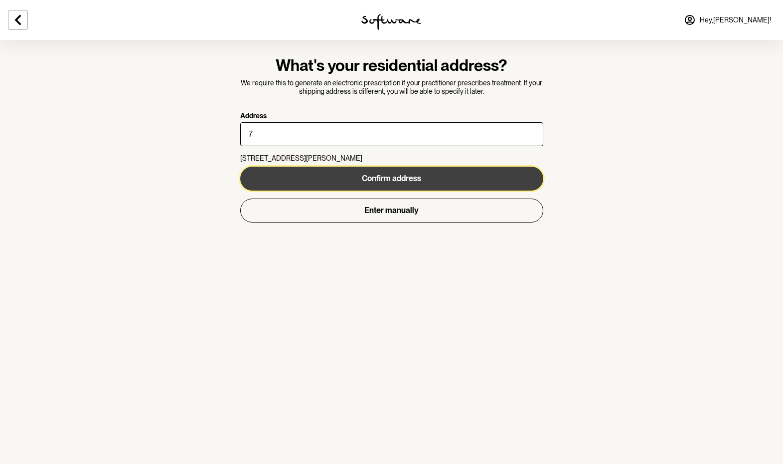
click at [422, 183] on button "Confirm address" at bounding box center [391, 178] width 303 height 24
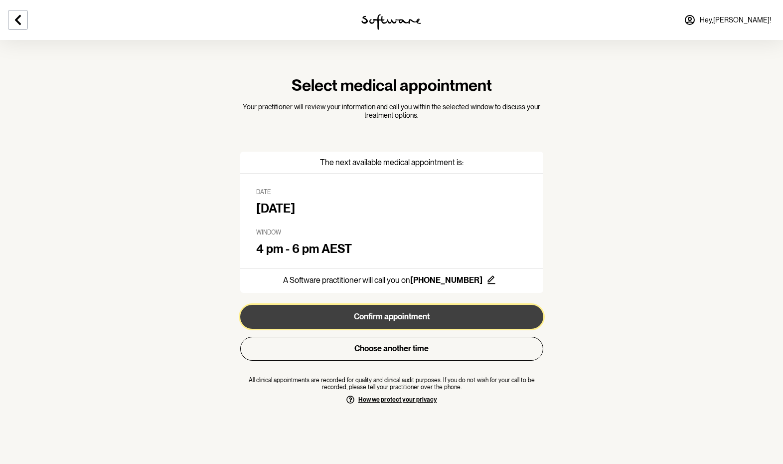
click at [402, 319] on button "Confirm appointment" at bounding box center [391, 317] width 303 height 24
